Goal: Task Accomplishment & Management: Use online tool/utility

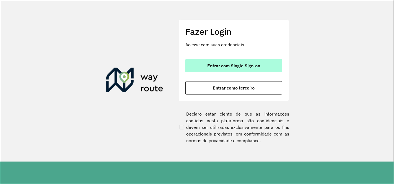
click at [238, 64] on span "Entrar com Single Sign-on" at bounding box center [234, 66] width 53 height 4
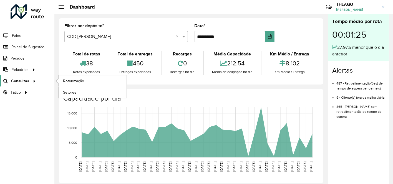
click at [27, 80] on span "Consultas" at bounding box center [20, 81] width 18 height 6
click at [69, 81] on span "Roteirização" at bounding box center [74, 81] width 22 height 6
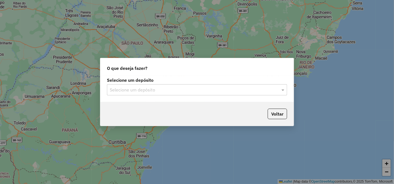
click at [156, 89] on input "text" at bounding box center [192, 90] width 164 height 7
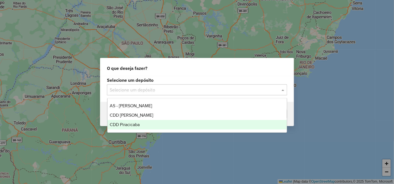
click at [138, 125] on span "CDD Piracicaba" at bounding box center [125, 124] width 30 height 5
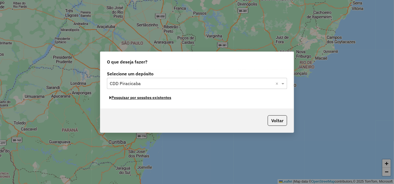
click at [159, 99] on button "Pesquisar por sessões existentes" at bounding box center [140, 97] width 67 height 9
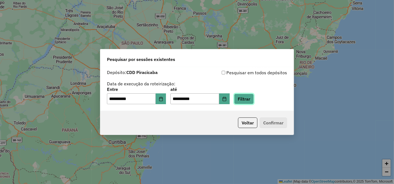
click at [254, 95] on button "Filtrar" at bounding box center [244, 99] width 20 height 11
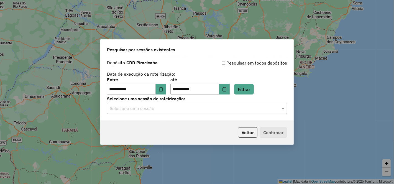
click at [165, 112] on input "text" at bounding box center [192, 108] width 164 height 7
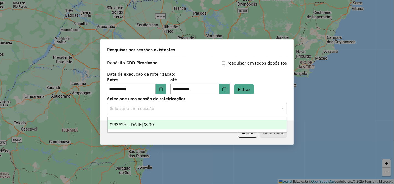
click at [154, 124] on span "1293625 - 13/10/2025 18:30" at bounding box center [132, 124] width 45 height 5
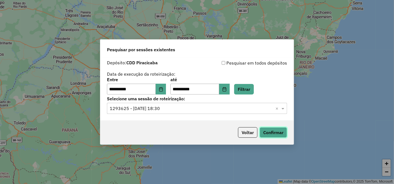
click at [275, 134] on button "Confirmar" at bounding box center [273, 132] width 27 height 11
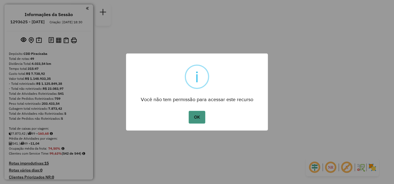
click at [200, 116] on button "OK" at bounding box center [197, 117] width 16 height 13
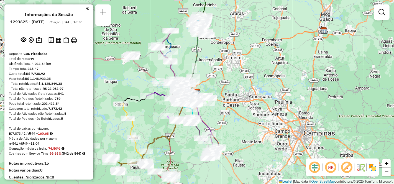
click at [331, 163] on em at bounding box center [330, 167] width 13 height 13
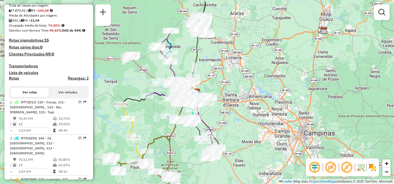
scroll to position [154, 0]
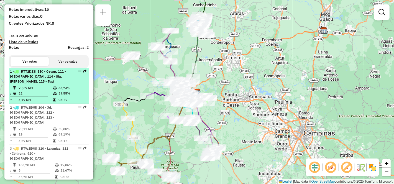
select select "**********"
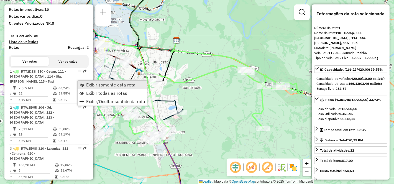
click at [112, 85] on span "Exibir somente esta rota" at bounding box center [110, 85] width 49 height 4
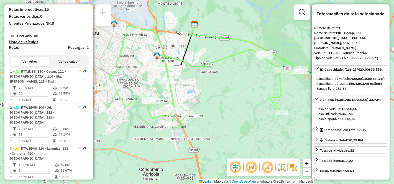
drag, startPoint x: 194, startPoint y: 111, endPoint x: 212, endPoint y: 95, distance: 24.2
click at [212, 95] on div "Janela de atendimento Grade de atendimento Capacidade Transportadoras Veículos …" at bounding box center [197, 92] width 394 height 184
